Goal: Information Seeking & Learning: Learn about a topic

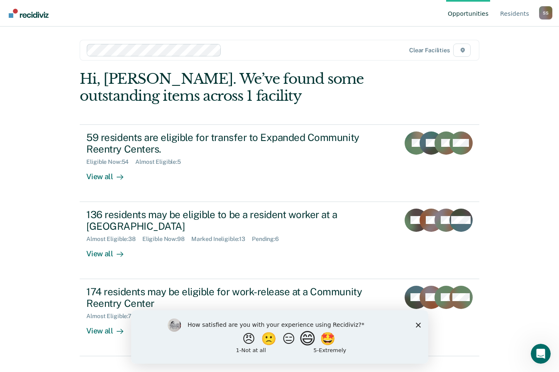
click at [307, 338] on button "😄" at bounding box center [307, 338] width 19 height 17
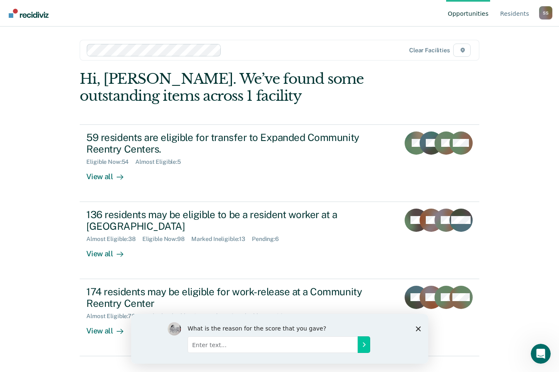
click at [203, 345] on input "Enter text..." at bounding box center [272, 344] width 170 height 17
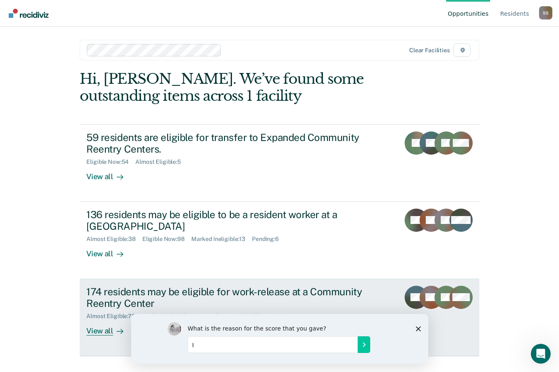
type input "I"
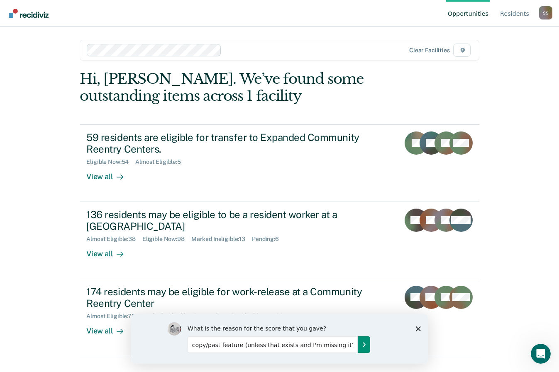
type input "This really helps us identify appropriate candidates. I would give the fifth st…"
click at [363, 346] on icon "Submit your response" at bounding box center [364, 345] width 2 height 4
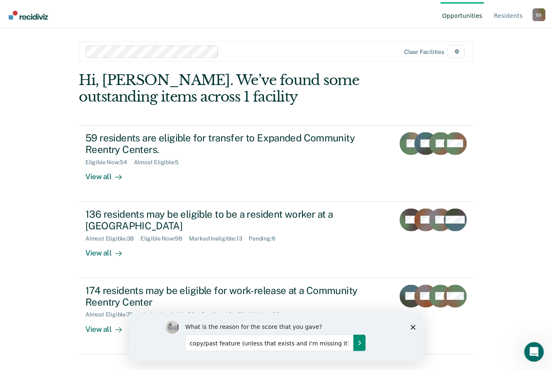
scroll to position [0, 0]
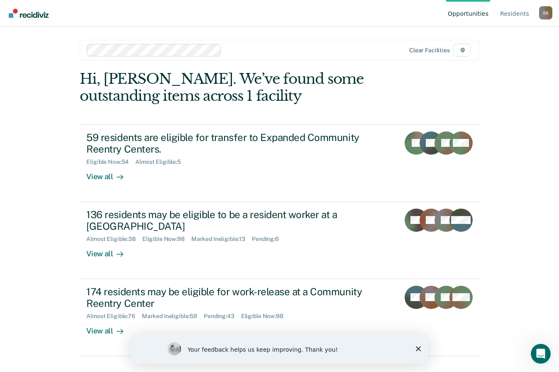
click at [416, 347] on icon "Close survey" at bounding box center [417, 348] width 5 height 5
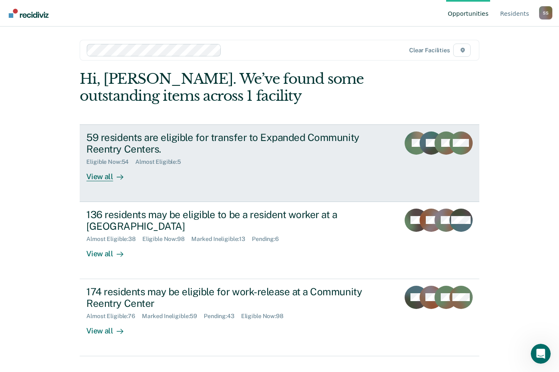
click at [122, 146] on div "59 residents are eligible for transfer to Expanded Community Reentry Centers." at bounding box center [231, 143] width 291 height 24
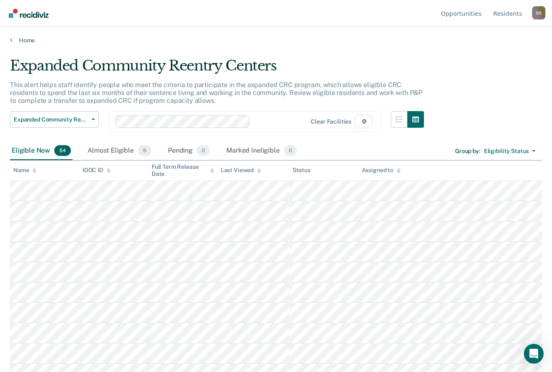
click at [259, 170] on icon at bounding box center [259, 169] width 4 height 2
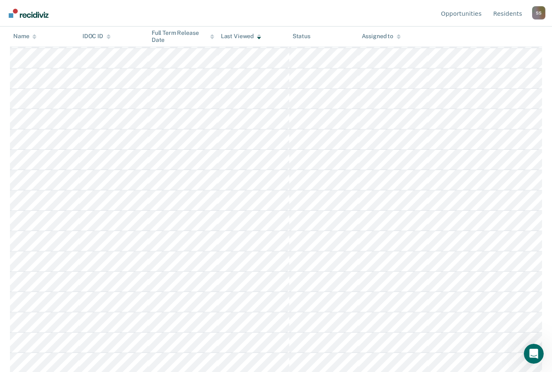
scroll to position [906, 0]
click at [268, 4] on nav "Opportunities Resident s Stelzer, Steve S S Profile How it works Log Out" at bounding box center [276, 13] width 539 height 26
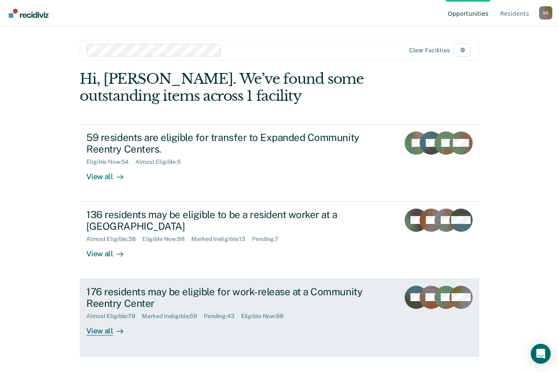
click at [124, 303] on div "176 residents may be eligible for work-release at a Community Reentry Center" at bounding box center [231, 298] width 291 height 24
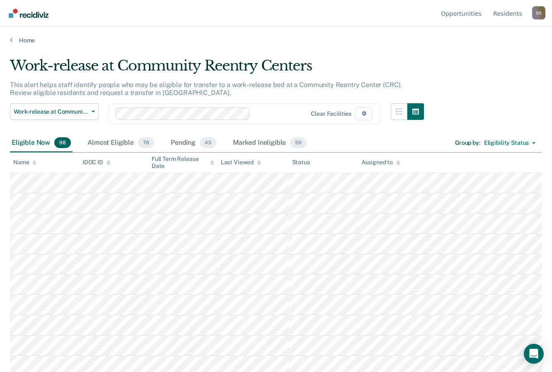
click at [247, 161] on div "Last Viewed" at bounding box center [241, 162] width 40 height 7
click at [240, 163] on div "Last Viewed" at bounding box center [241, 162] width 40 height 7
click at [162, 159] on div "Full Term Release Date" at bounding box center [183, 163] width 63 height 14
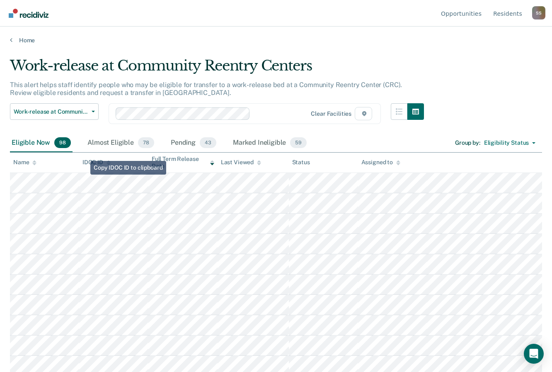
click at [100, 137] on div "Almost Eligible 78" at bounding box center [121, 143] width 70 height 18
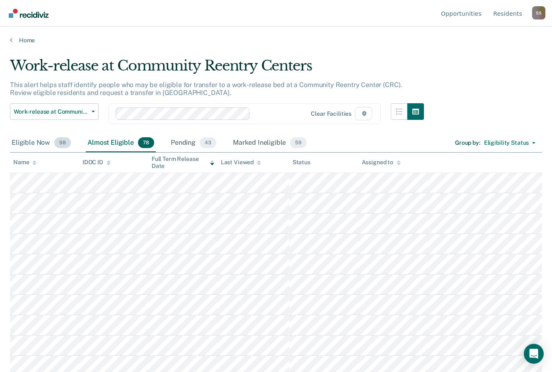
drag, startPoint x: 44, startPoint y: 144, endPoint x: 38, endPoint y: 144, distance: 5.8
click at [43, 144] on div "Eligible Now 98" at bounding box center [41, 143] width 63 height 18
click at [236, 162] on div "Last Viewed" at bounding box center [241, 162] width 40 height 7
click at [238, 161] on div "Last Viewed" at bounding box center [241, 162] width 40 height 7
